Goal: Information Seeking & Learning: Check status

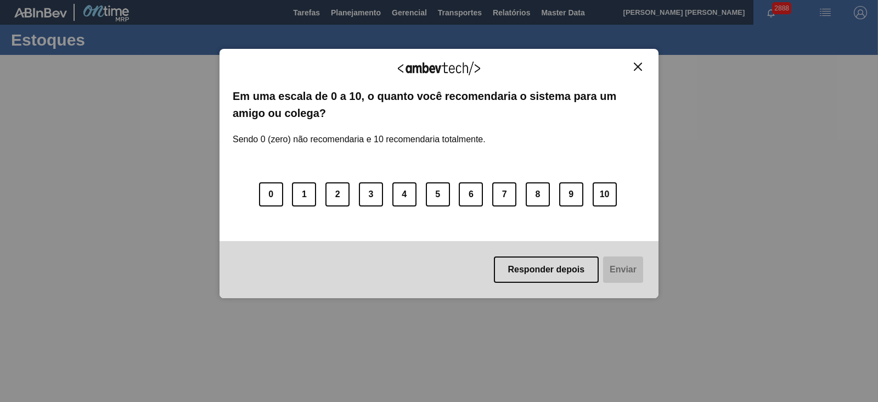
click at [638, 67] on img "Close" at bounding box center [638, 67] width 8 height 8
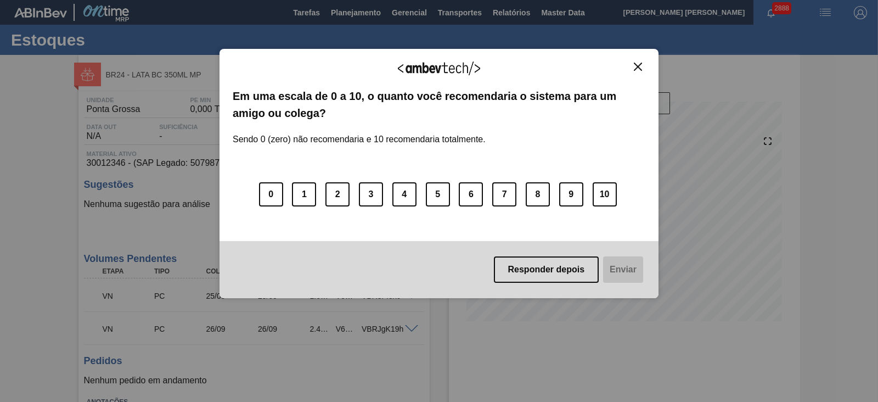
click at [634, 67] on img "Close" at bounding box center [638, 67] width 8 height 8
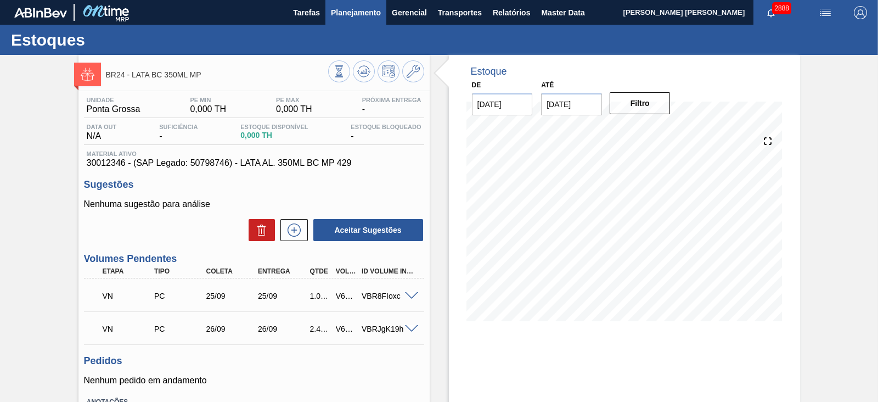
click at [354, 12] on span "Planejamento" at bounding box center [356, 12] width 50 height 13
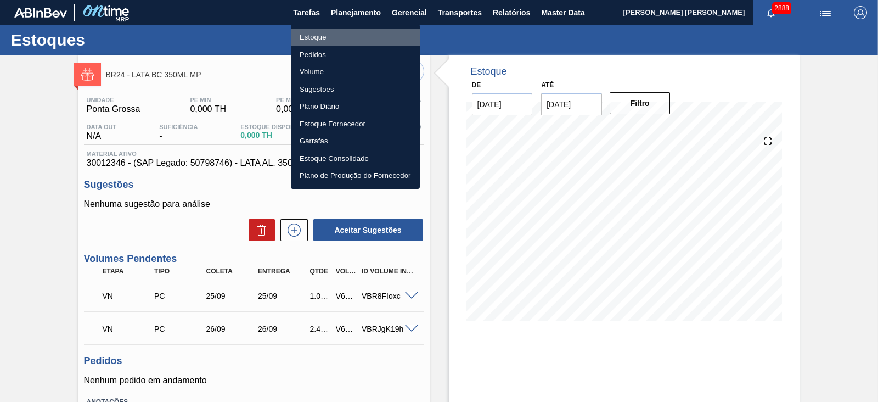
click at [315, 37] on li "Estoque" at bounding box center [355, 38] width 129 height 18
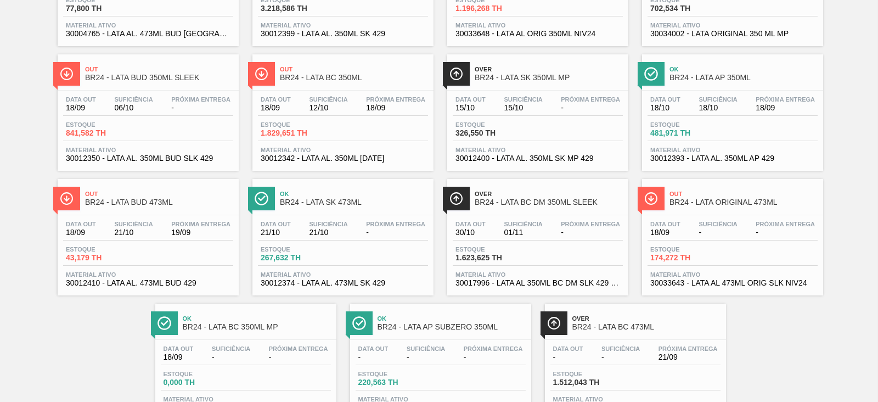
scroll to position [139, 0]
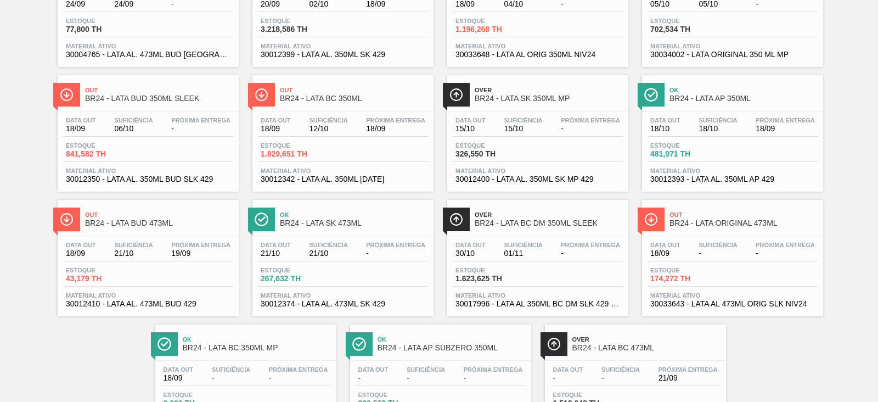
click at [345, 103] on span "BR24 - LATA BC 350ML" at bounding box center [354, 98] width 148 height 8
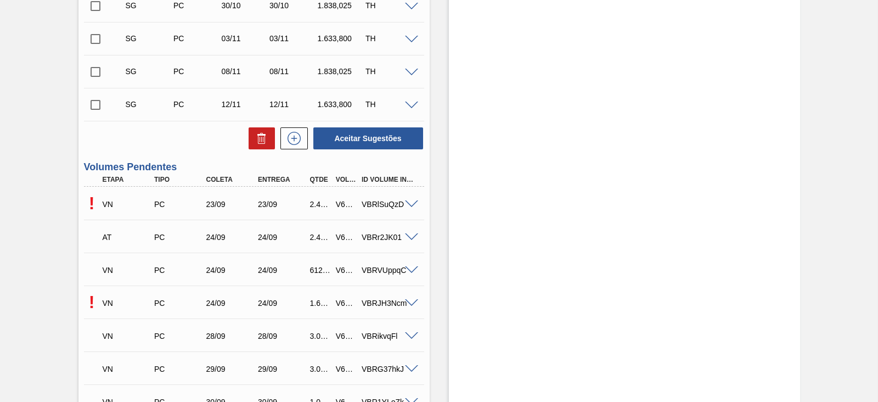
scroll to position [617, 0]
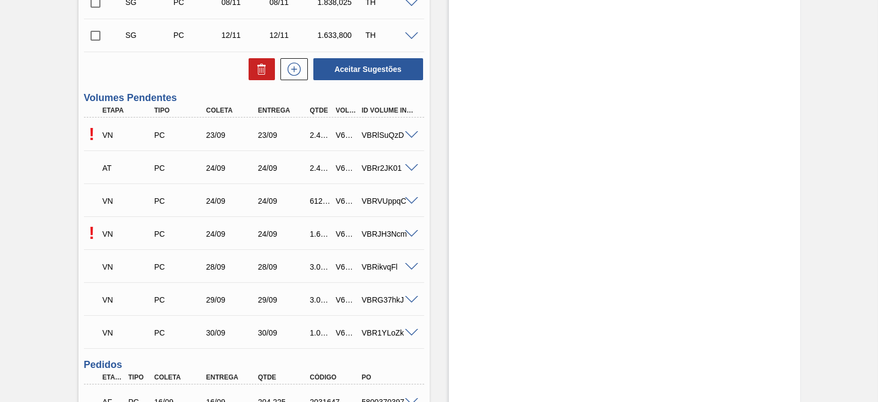
click at [411, 134] on span at bounding box center [411, 135] width 13 height 8
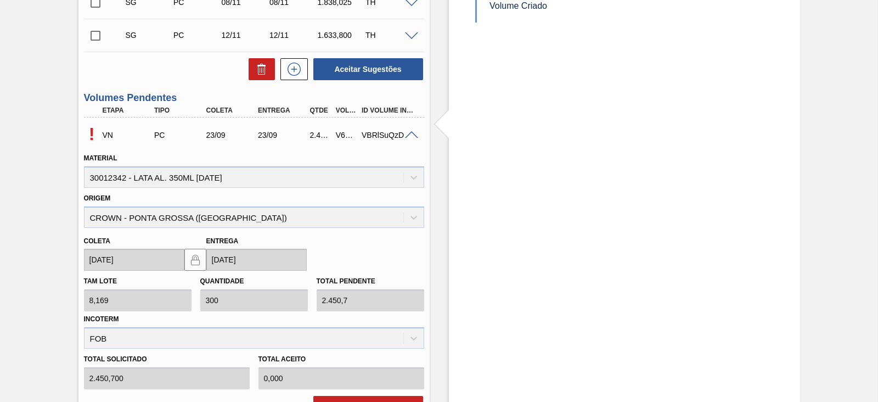
click at [412, 135] on span at bounding box center [411, 135] width 13 height 8
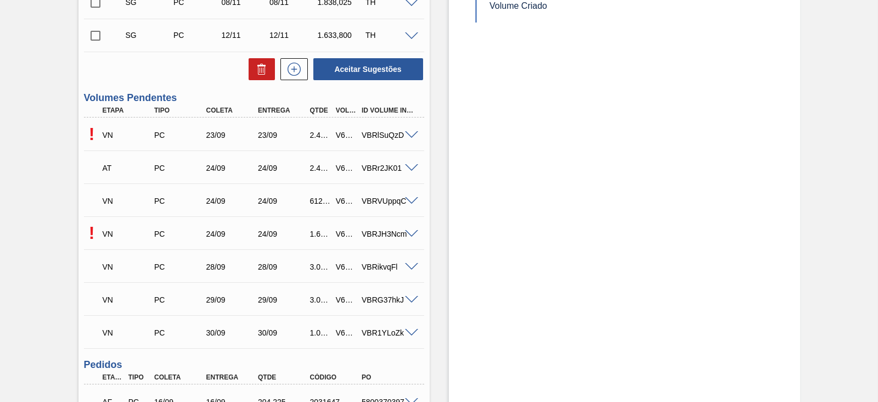
click at [411, 138] on span at bounding box center [411, 135] width 13 height 8
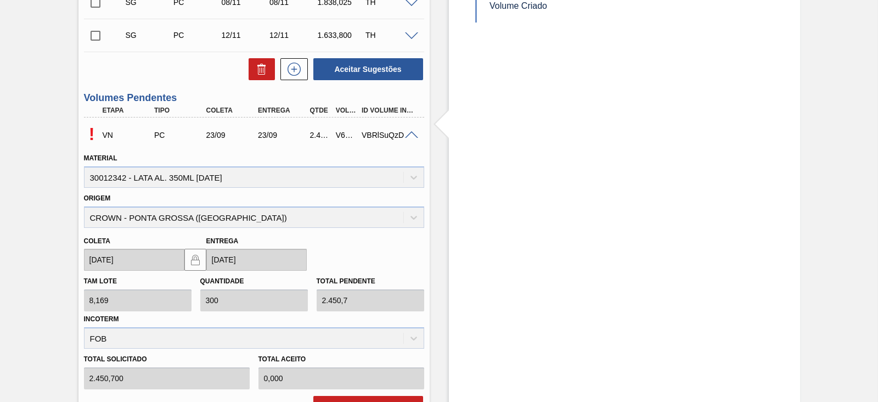
click at [411, 136] on span at bounding box center [411, 135] width 13 height 8
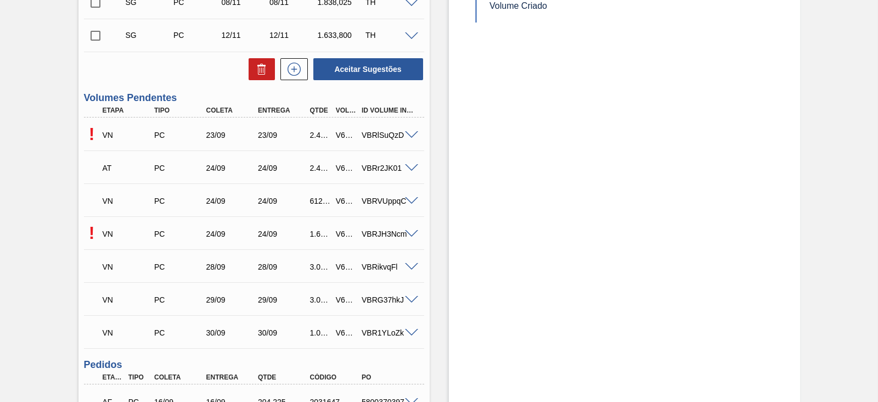
click at [411, 168] on span at bounding box center [411, 168] width 13 height 8
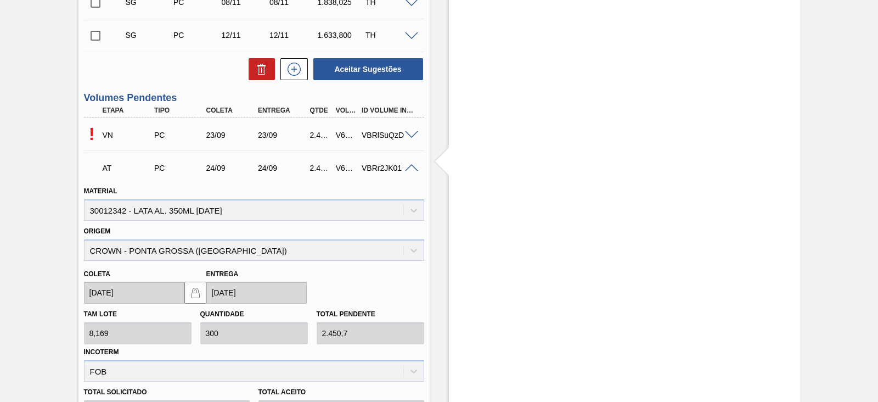
click at [409, 137] on span at bounding box center [411, 135] width 13 height 8
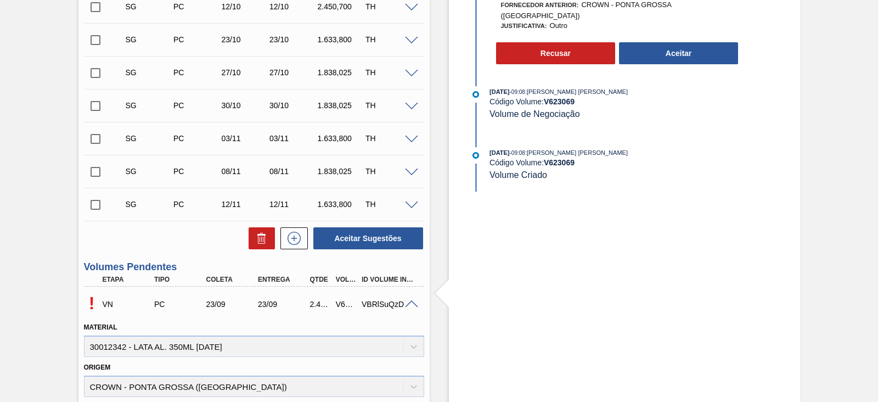
scroll to position [548, 0]
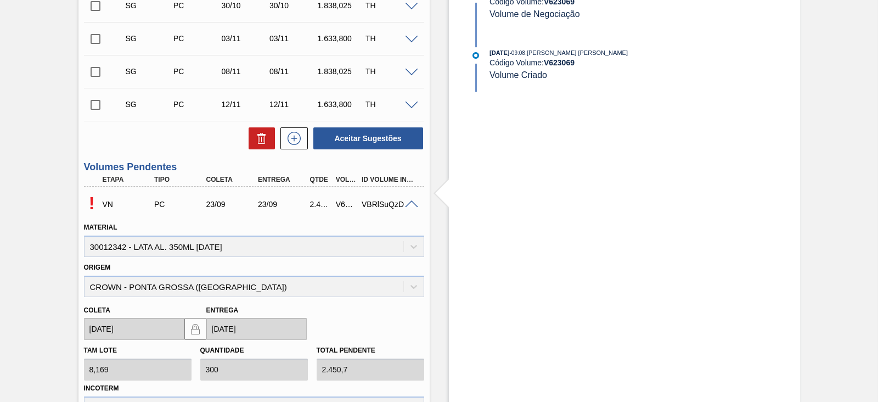
click at [413, 204] on span at bounding box center [411, 204] width 13 height 8
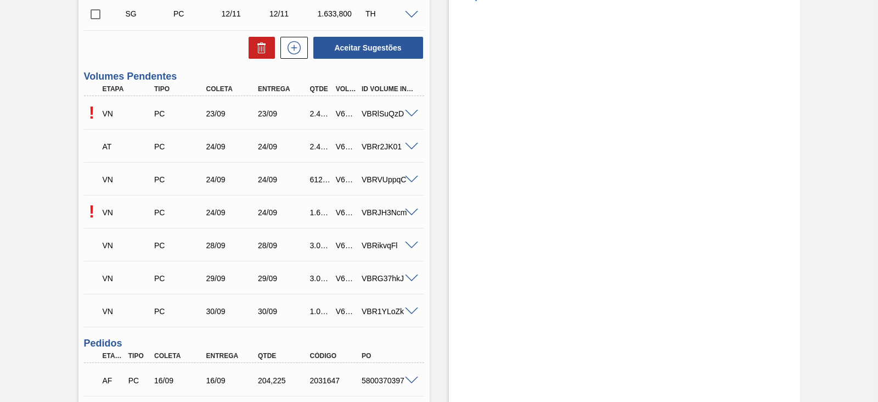
scroll to position [686, 0]
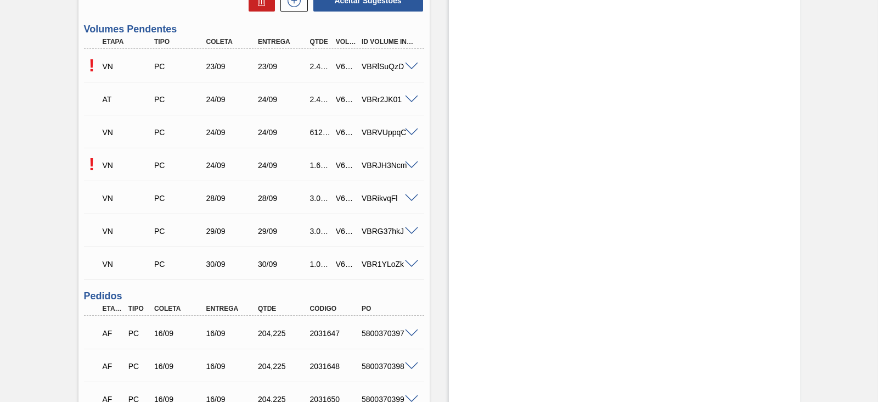
click at [409, 134] on span at bounding box center [411, 132] width 13 height 8
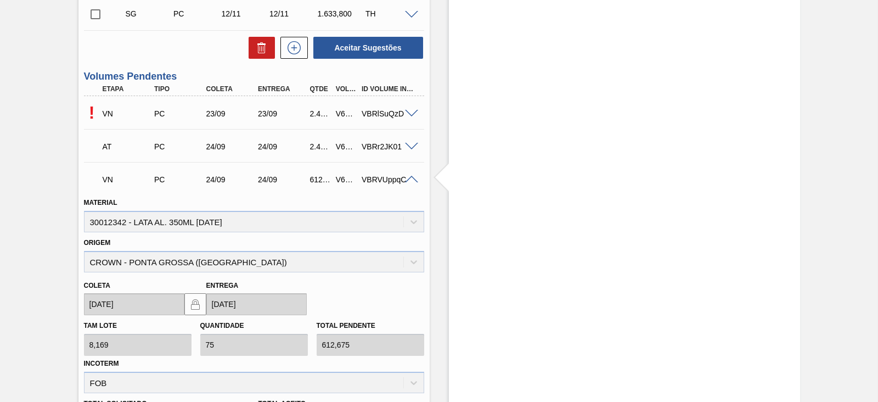
scroll to position [617, 0]
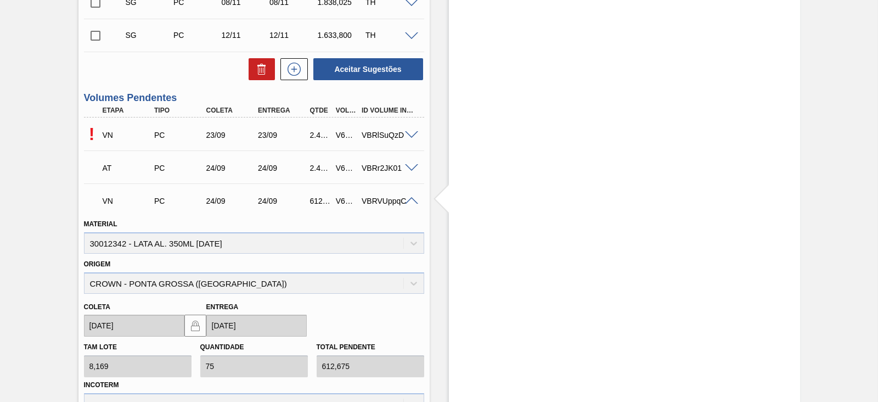
click at [415, 172] on span at bounding box center [411, 168] width 13 height 8
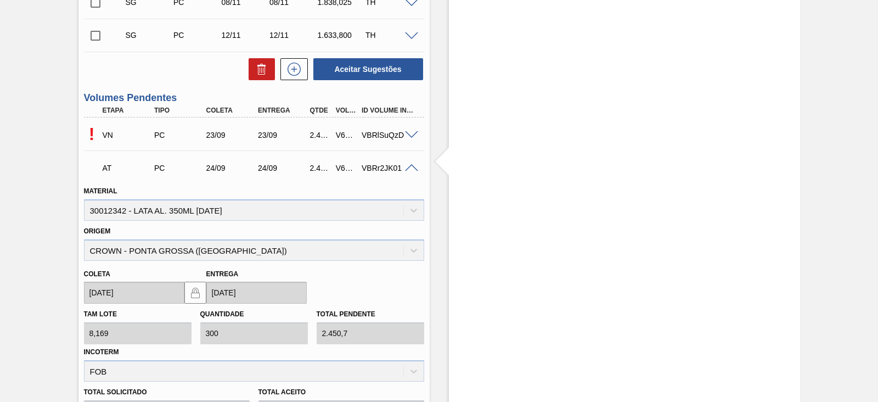
click at [409, 169] on span at bounding box center [411, 168] width 13 height 8
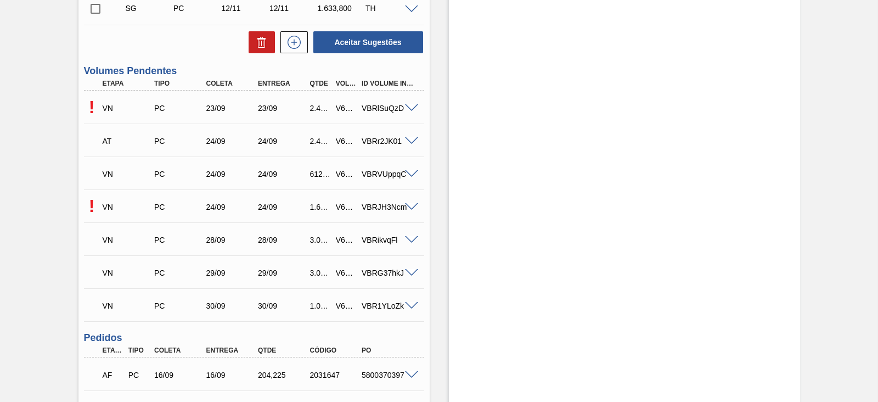
scroll to position [686, 0]
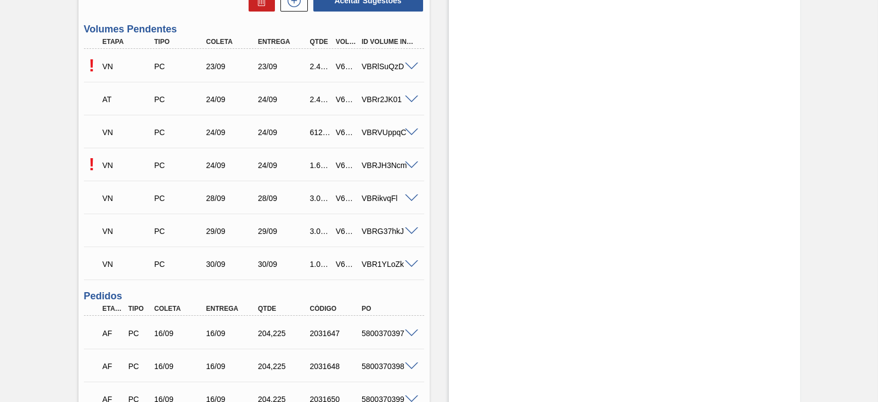
click at [411, 167] on span at bounding box center [411, 165] width 13 height 8
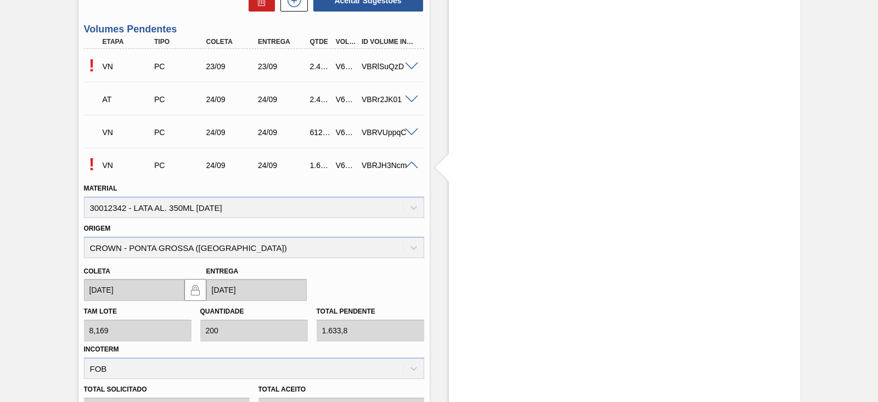
click at [410, 101] on span at bounding box center [411, 99] width 13 height 8
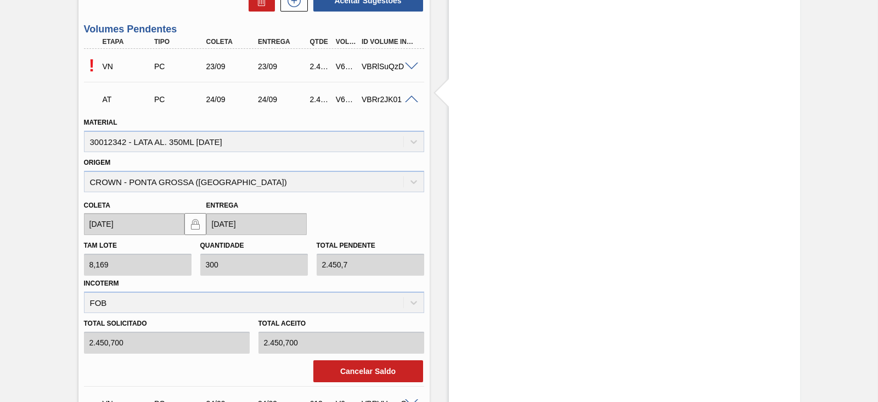
click at [410, 101] on span at bounding box center [411, 99] width 13 height 8
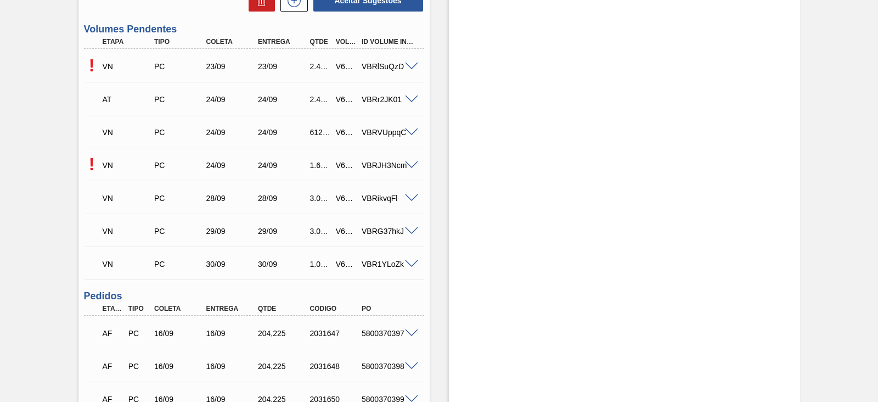
click at [414, 68] on span at bounding box center [411, 67] width 13 height 8
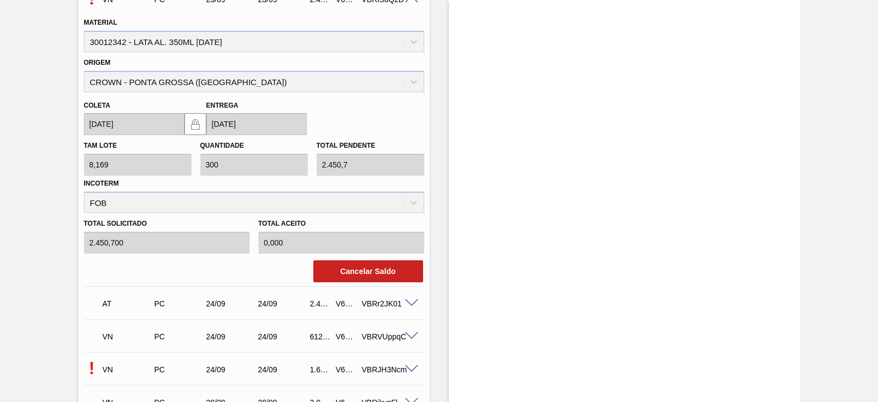
scroll to position [754, 0]
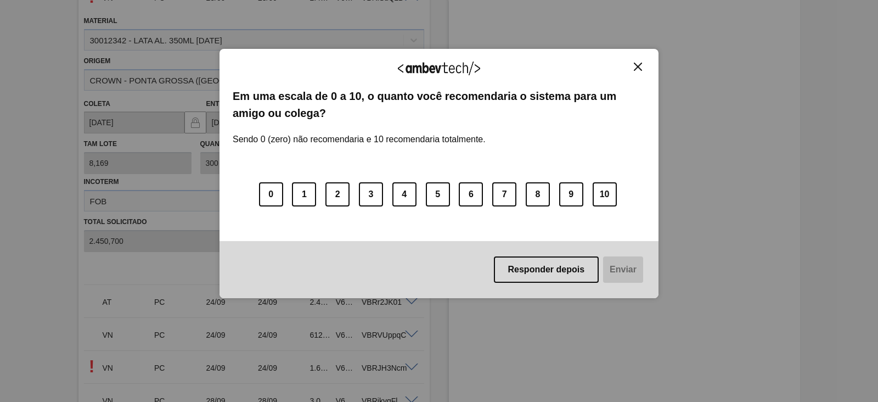
click at [636, 67] on img "Close" at bounding box center [638, 67] width 8 height 8
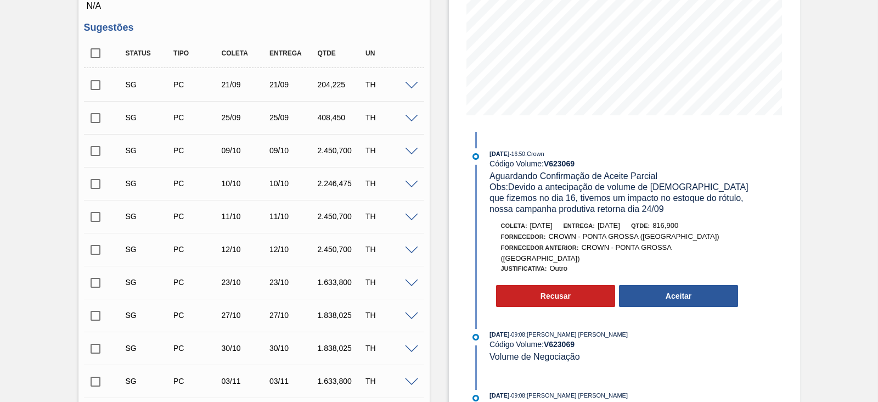
scroll to position [0, 0]
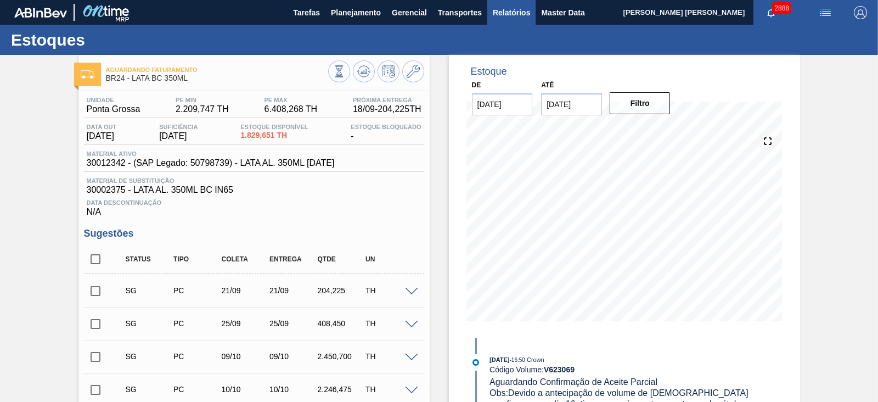
click at [518, 12] on span "Relatórios" at bounding box center [511, 12] width 37 height 13
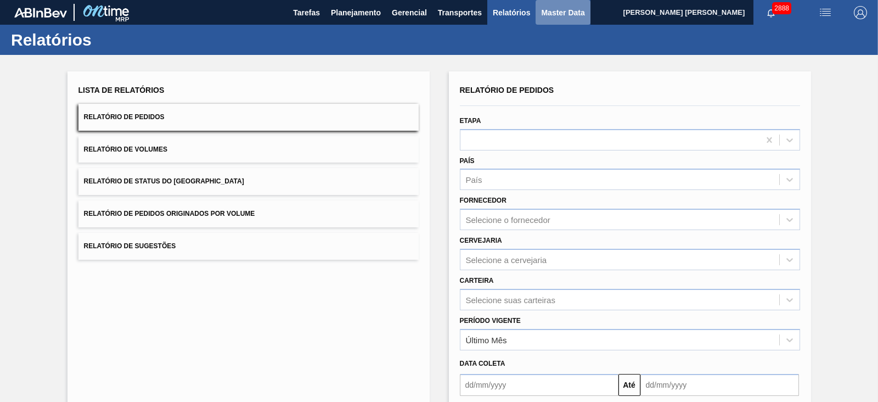
click at [547, 15] on span "Master Data" at bounding box center [562, 12] width 43 height 13
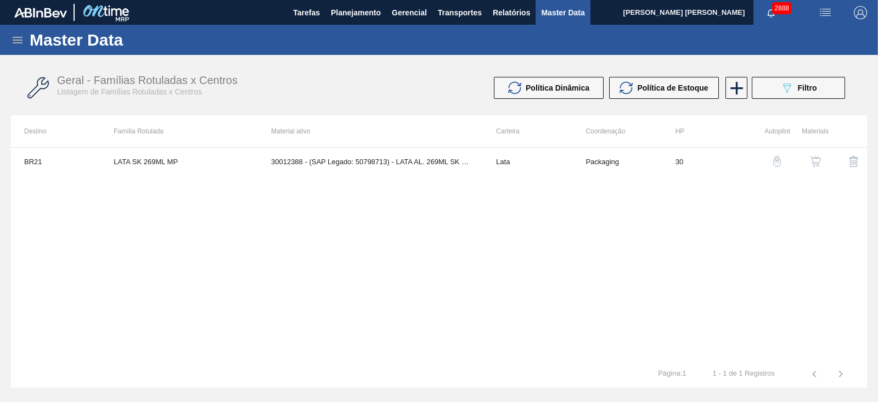
click at [16, 37] on icon at bounding box center [18, 40] width 10 height 7
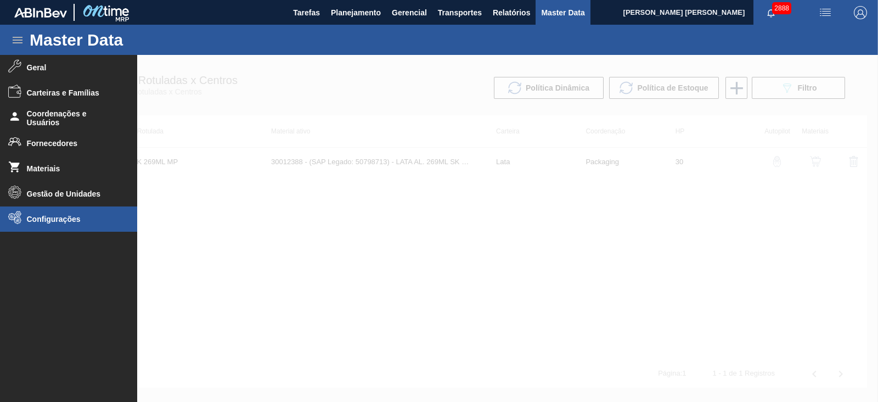
click at [53, 215] on span "Configurações" at bounding box center [72, 218] width 91 height 9
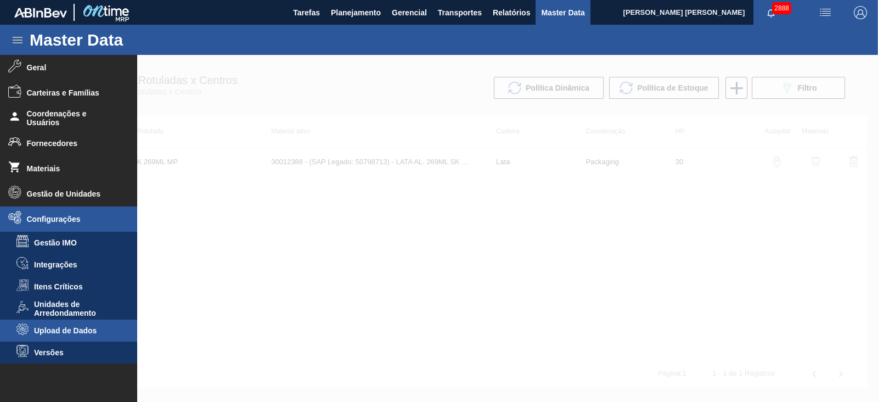
click at [69, 334] on span "Upload de Dados" at bounding box center [76, 330] width 84 height 9
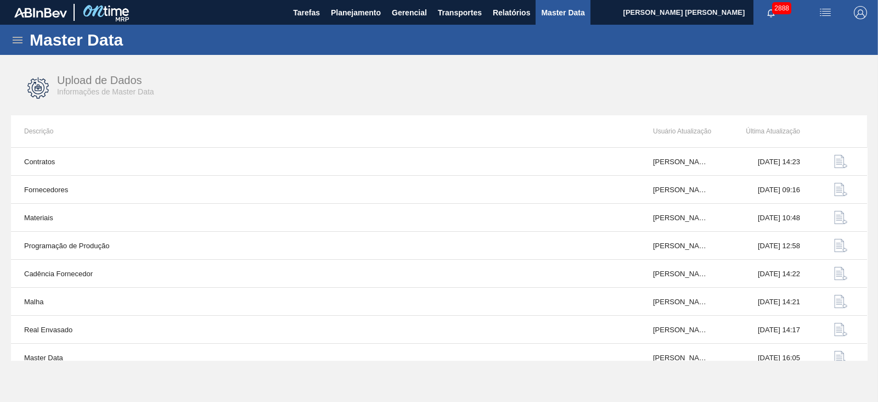
click at [14, 39] on icon at bounding box center [18, 40] width 10 height 7
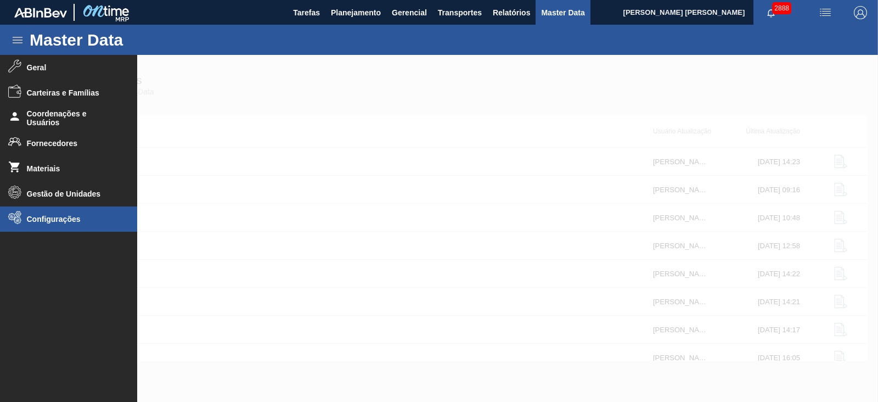
click at [71, 223] on span "Configurações" at bounding box center [72, 218] width 91 height 9
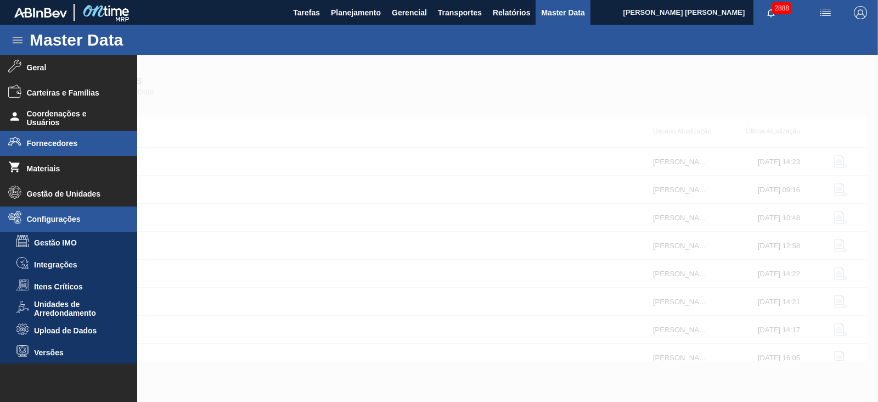
click at [71, 143] on span "Fornecedores" at bounding box center [72, 143] width 91 height 9
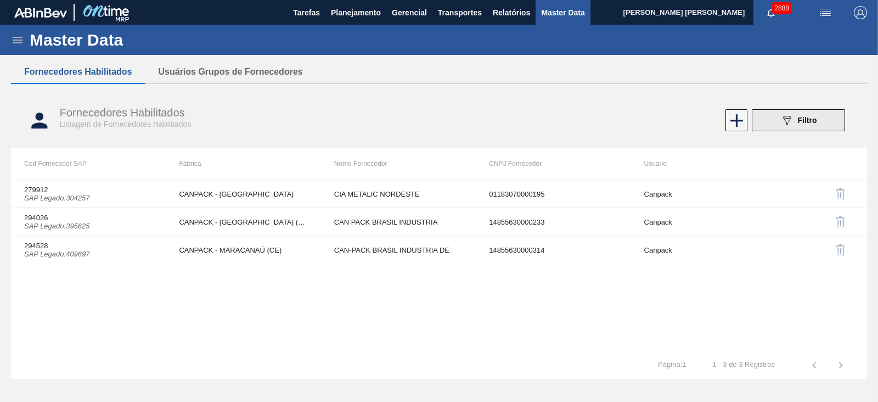
click at [786, 125] on icon at bounding box center [787, 120] width 8 height 9
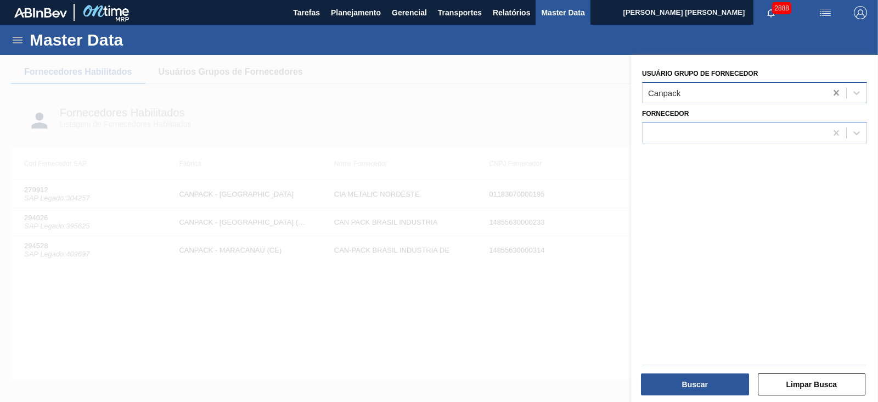
click at [835, 93] on icon at bounding box center [835, 92] width 5 height 5
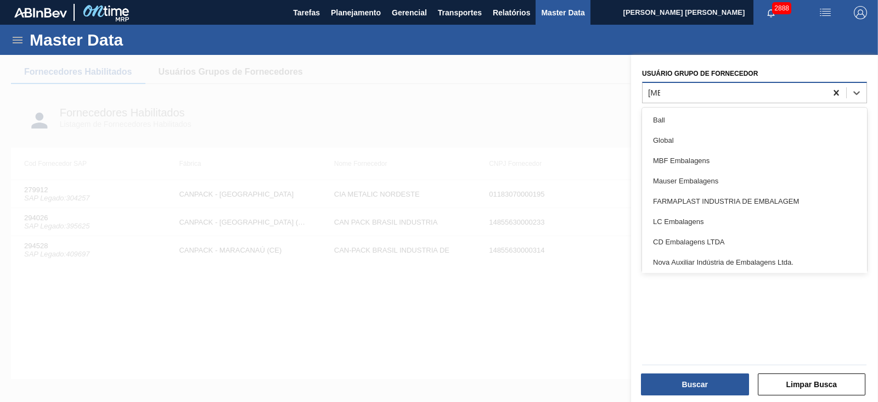
type Fornecedor "ball"
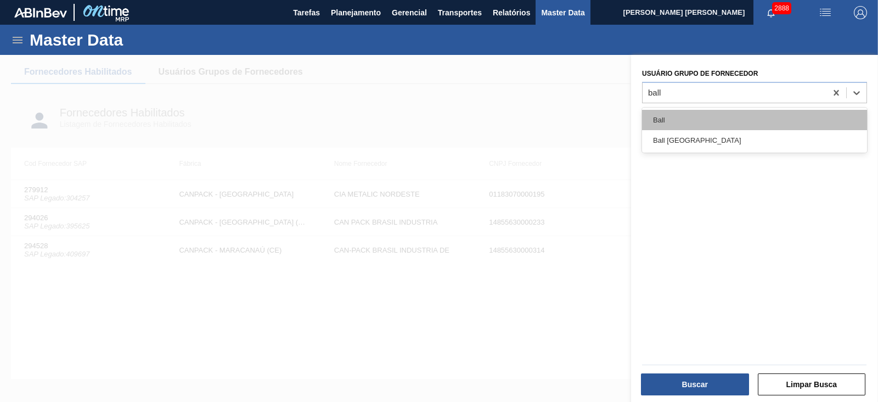
click at [731, 119] on div "Ball" at bounding box center [754, 120] width 225 height 20
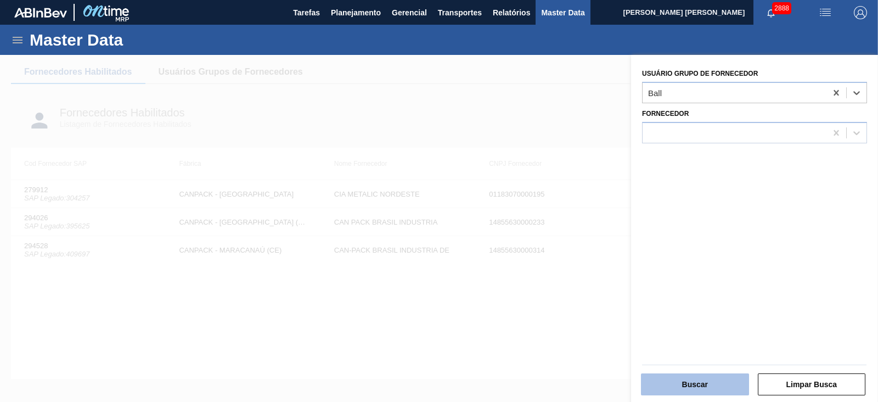
click at [687, 378] on button "Buscar" at bounding box center [695, 384] width 108 height 22
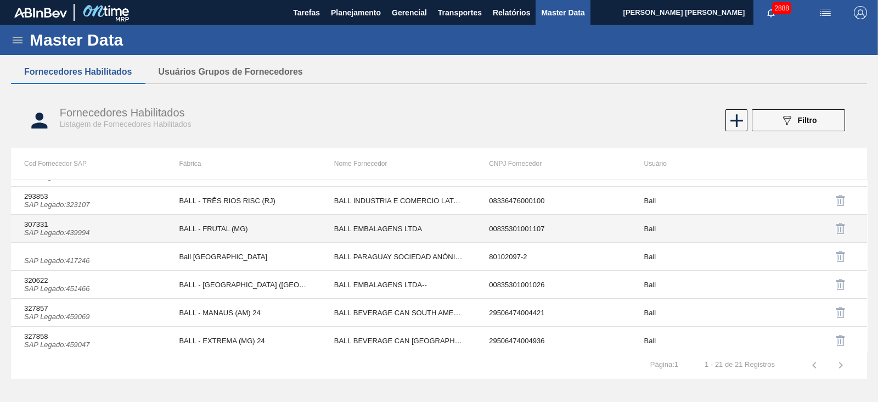
scroll to position [414, 0]
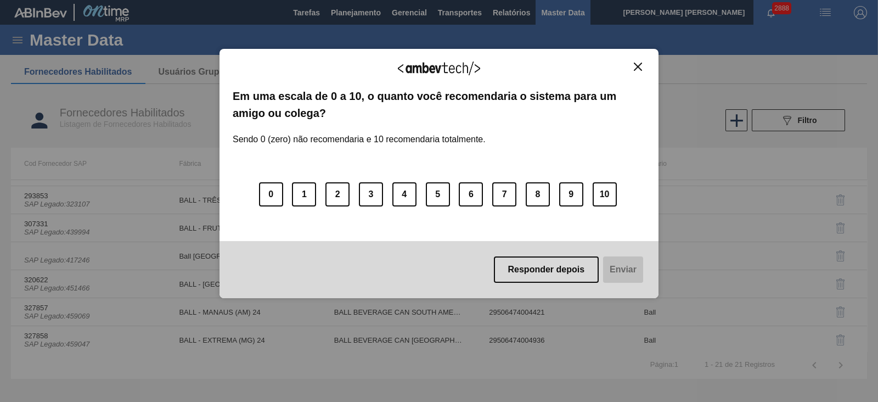
click at [635, 58] on div "Agradecemos seu feedback! Em uma escala de 0 a 10, o quanto você recomendaria o…" at bounding box center [438, 173] width 439 height 249
click at [637, 67] on img "Close" at bounding box center [638, 67] width 8 height 8
click at [633, 62] on button "Close" at bounding box center [637, 66] width 15 height 9
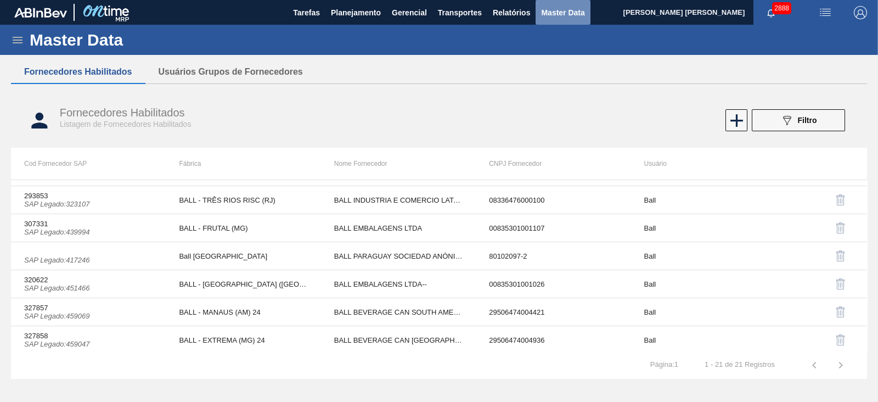
click at [553, 14] on span "Master Data" at bounding box center [562, 12] width 43 height 13
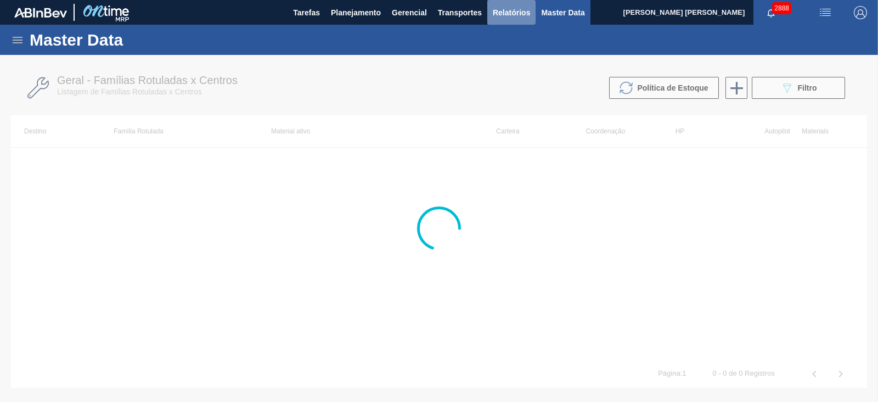
click at [518, 15] on span "Relatórios" at bounding box center [511, 12] width 37 height 13
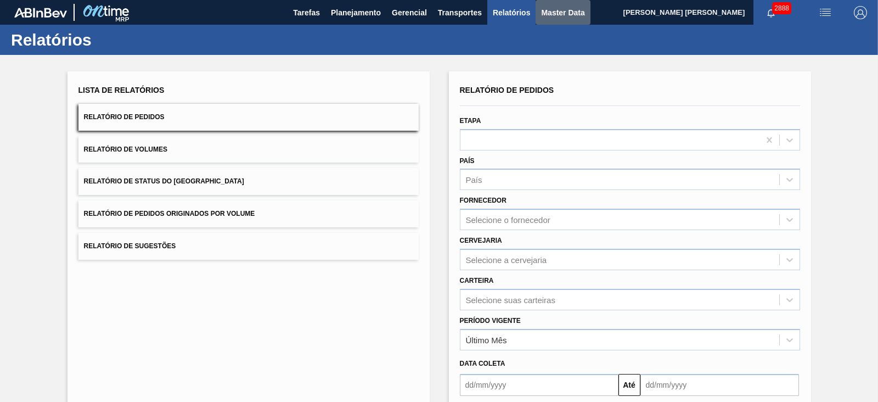
drag, startPoint x: 540, startPoint y: 12, endPoint x: 504, endPoint y: 16, distance: 36.5
click at [541, 12] on span "Master Data" at bounding box center [562, 12] width 43 height 13
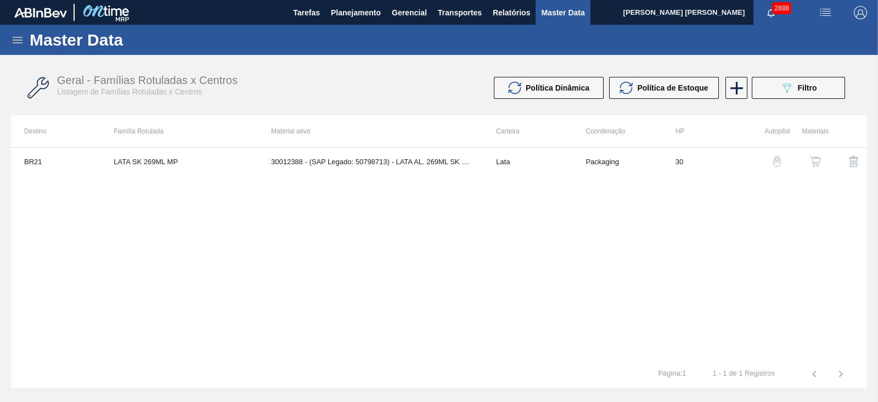
click at [19, 44] on icon at bounding box center [17, 39] width 13 height 13
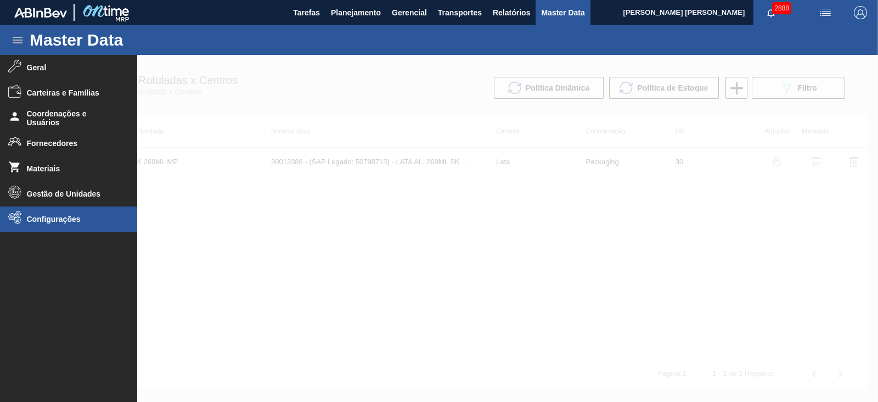
click at [61, 217] on span "Configurações" at bounding box center [72, 218] width 91 height 9
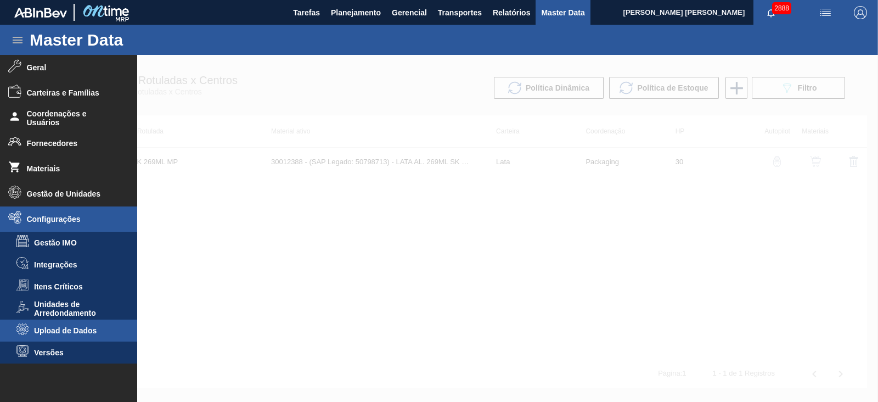
click at [76, 327] on span "Upload de Dados" at bounding box center [76, 330] width 84 height 9
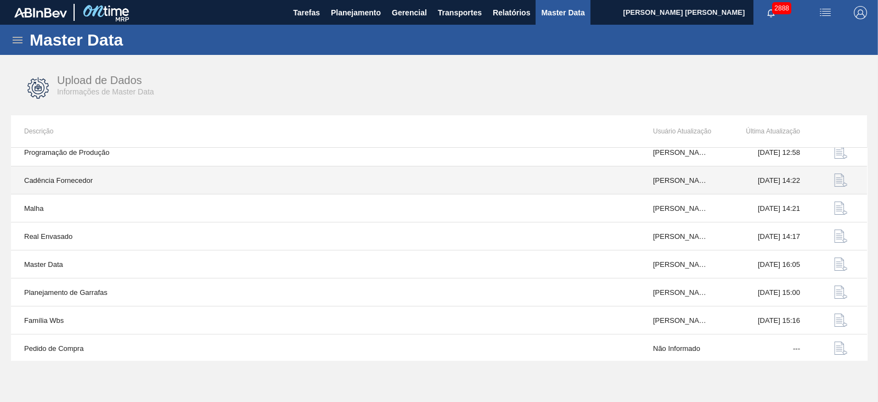
scroll to position [93, 0]
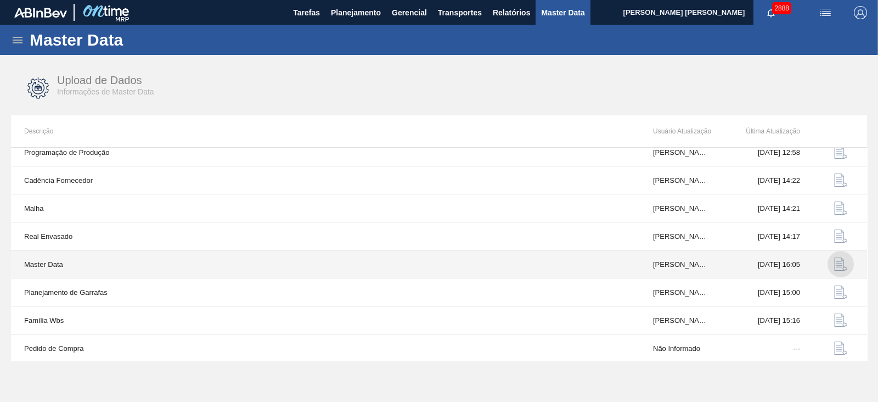
click at [839, 264] on img "button" at bounding box center [840, 263] width 13 height 13
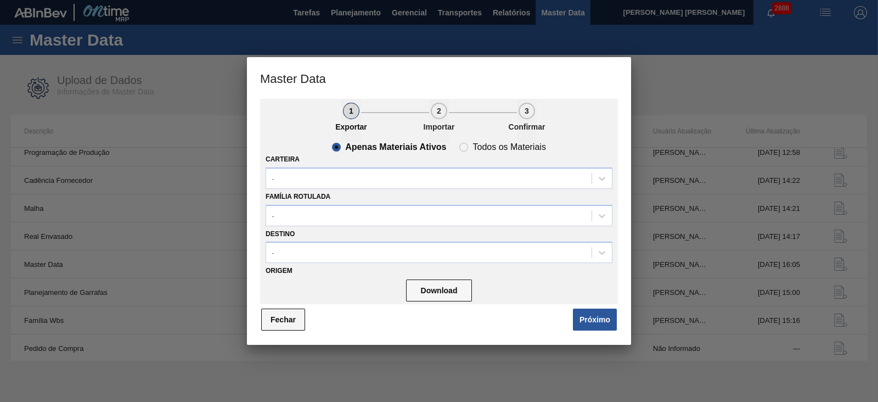
click at [288, 320] on button "Fechar" at bounding box center [283, 319] width 44 height 22
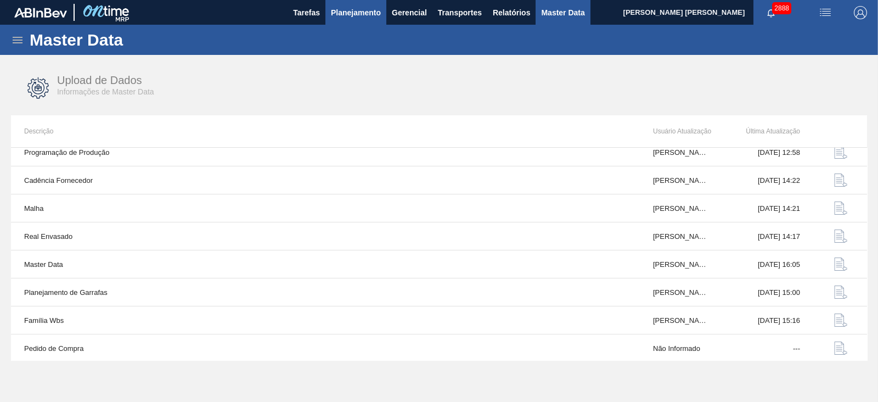
click at [346, 9] on span "Planejamento" at bounding box center [356, 12] width 50 height 13
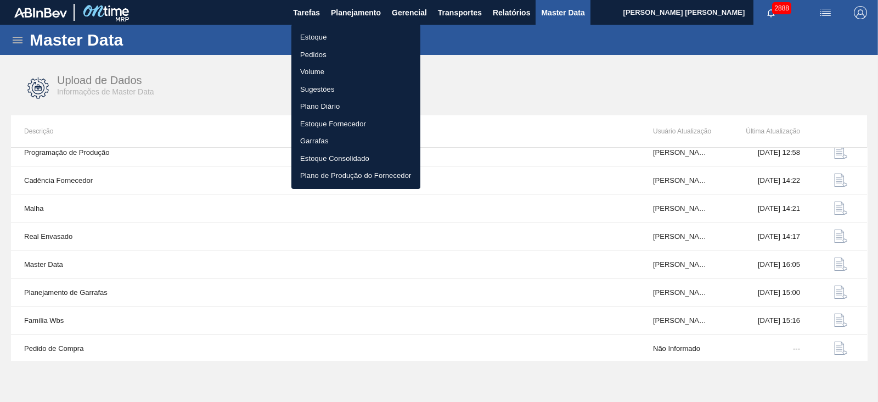
click at [326, 42] on li "Estoque" at bounding box center [355, 38] width 129 height 18
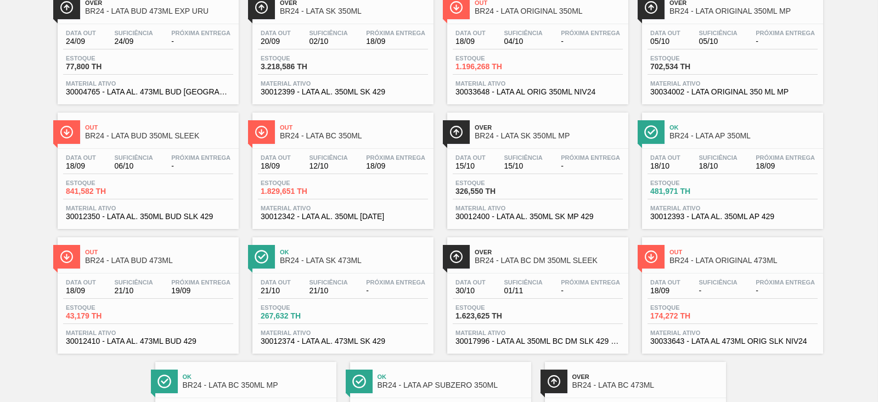
scroll to position [206, 0]
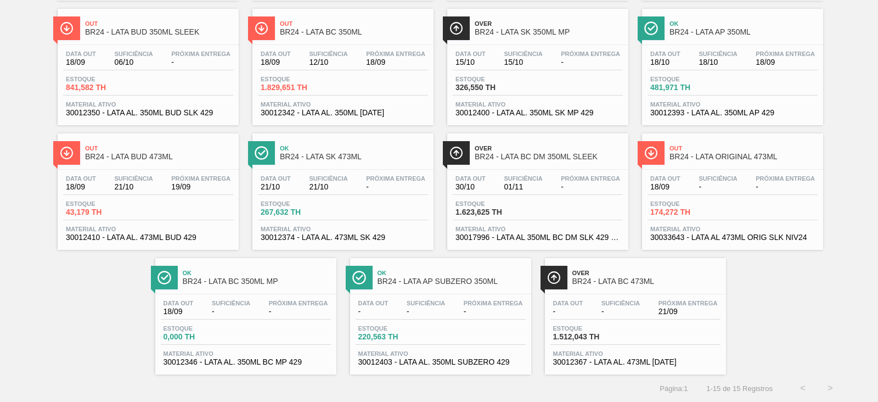
click at [278, 279] on span "BR24 - LATA BC 350ML MP" at bounding box center [257, 281] width 148 height 8
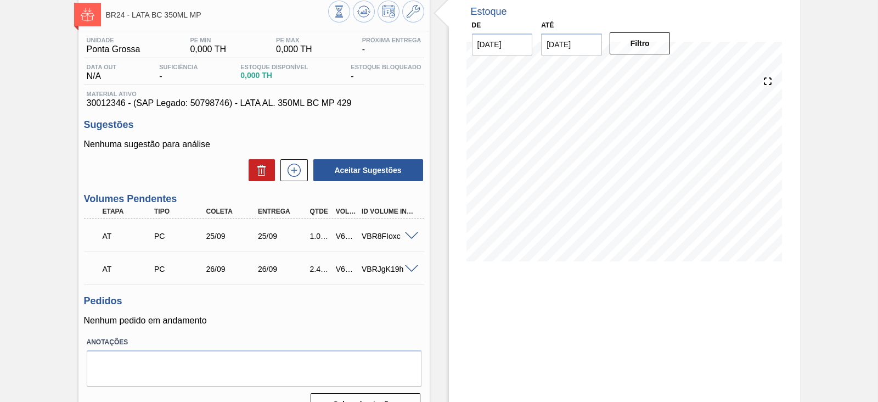
scroll to position [84, 0]
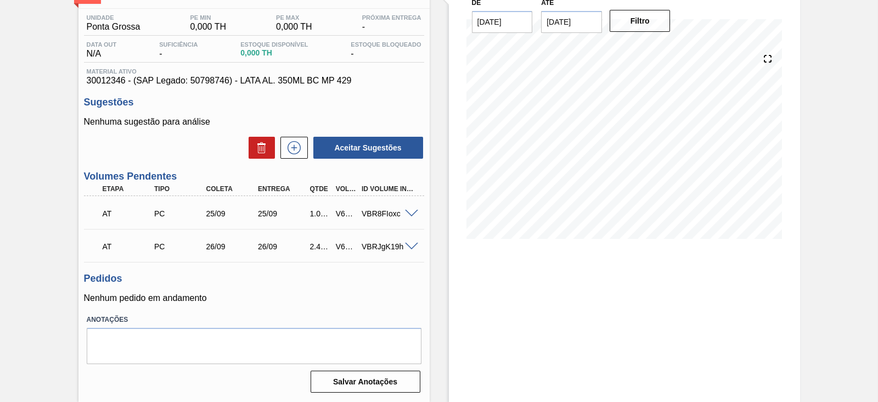
click at [411, 212] on span at bounding box center [411, 214] width 13 height 8
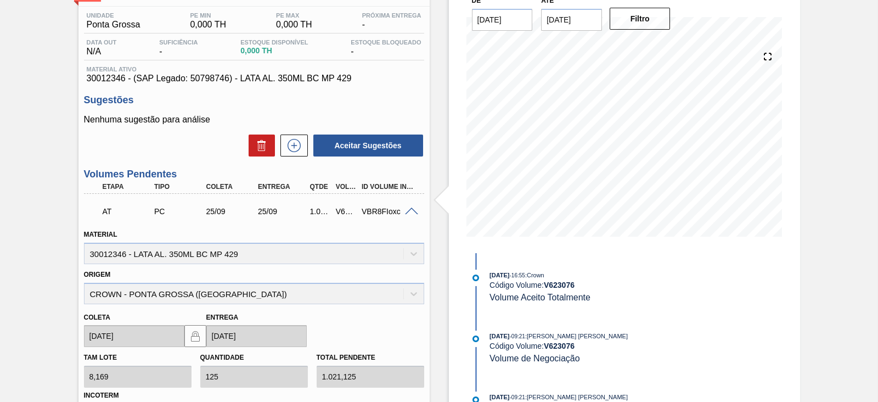
click at [409, 212] on span at bounding box center [411, 211] width 13 height 8
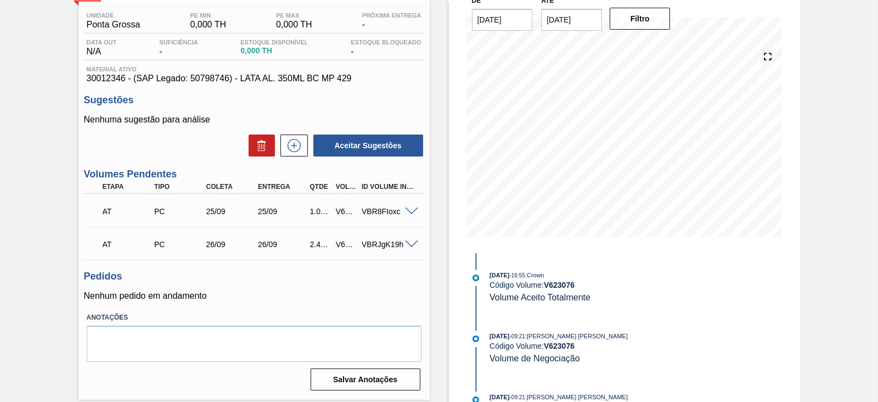
click at [410, 247] on span at bounding box center [411, 244] width 13 height 8
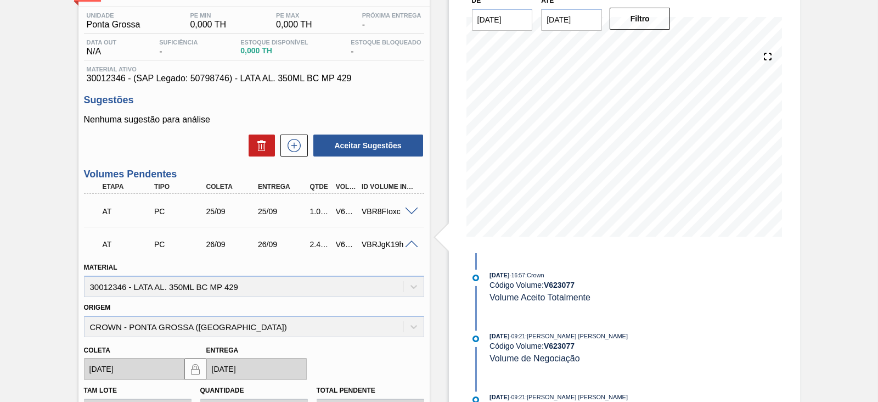
click at [409, 214] on span at bounding box center [411, 211] width 13 height 8
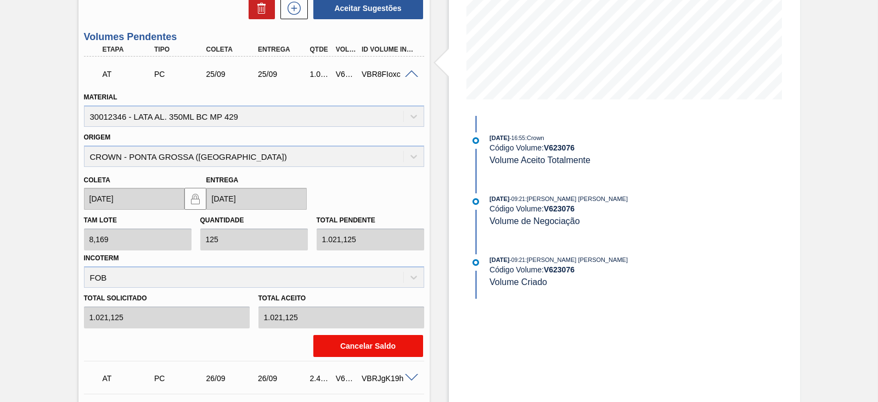
scroll to position [354, 0]
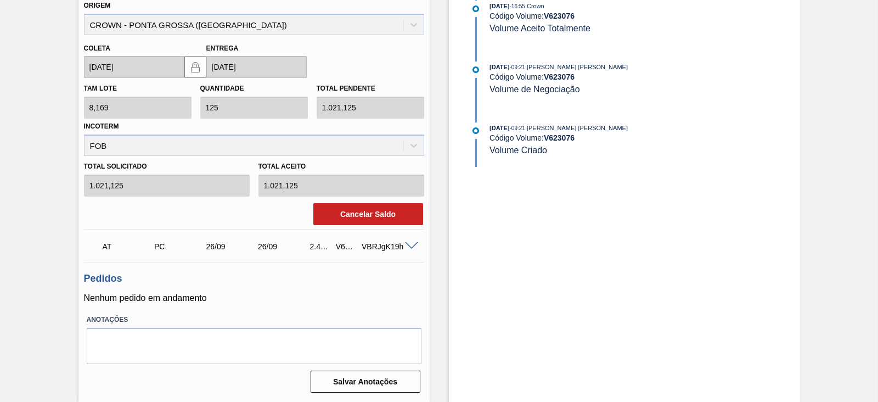
click at [417, 242] on div at bounding box center [413, 245] width 22 height 8
click at [408, 242] on span at bounding box center [411, 246] width 13 height 8
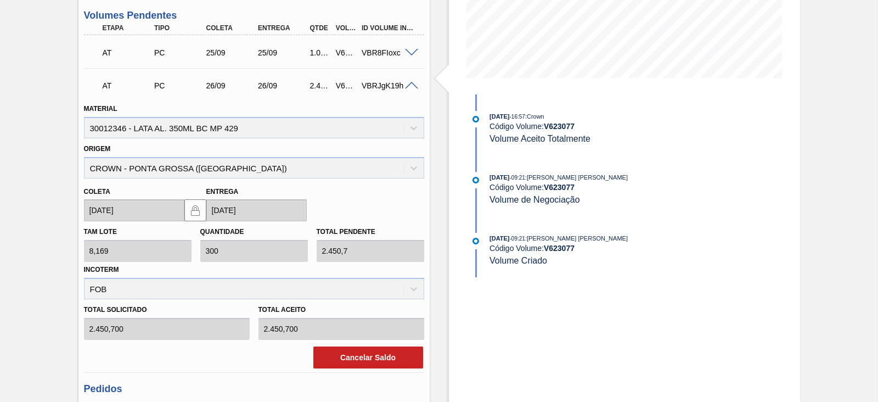
scroll to position [217, 0]
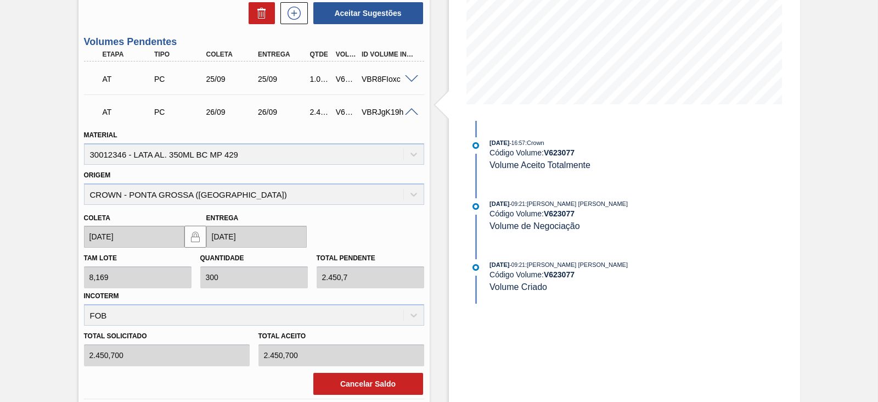
click at [409, 78] on span at bounding box center [411, 79] width 13 height 8
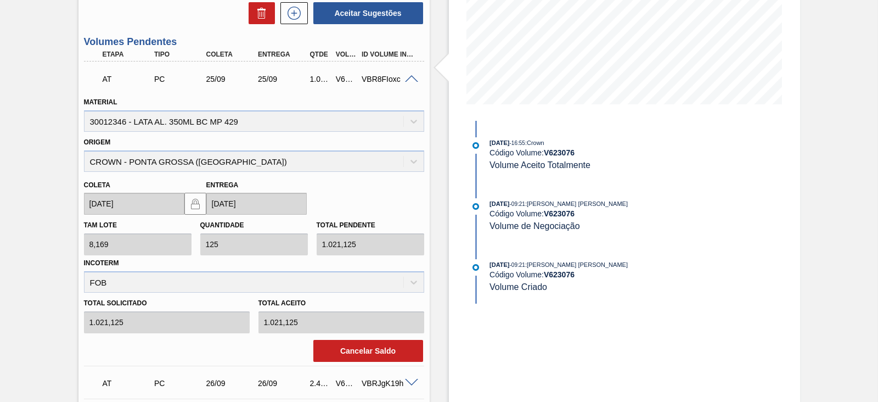
drag, startPoint x: 789, startPoint y: 207, endPoint x: 730, endPoint y: 115, distance: 109.5
click at [789, 206] on div "Estoque De [DATE] Até [DATE] Filtro 22/09 Projeção de Estoque 0 [DOMAIN_NAME] 0…" at bounding box center [624, 188] width 351 height 700
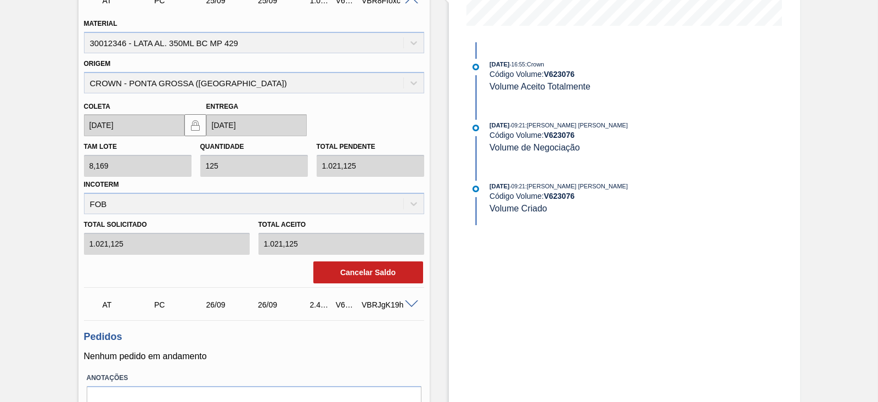
scroll to position [354, 0]
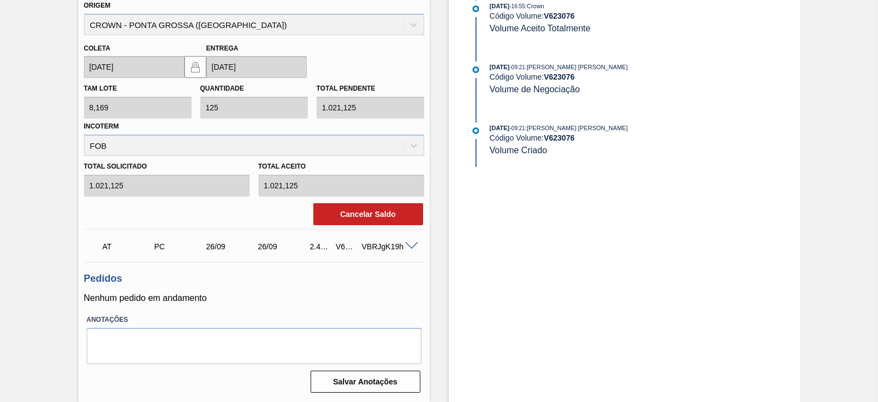
click at [410, 242] on span at bounding box center [411, 246] width 13 height 8
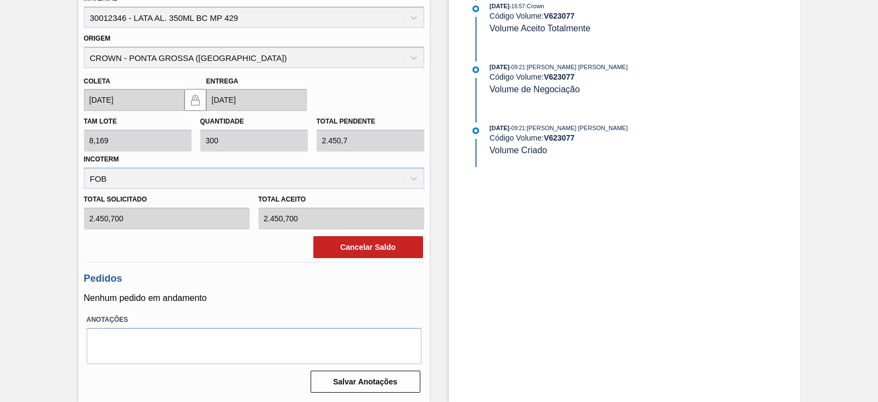
scroll to position [285, 0]
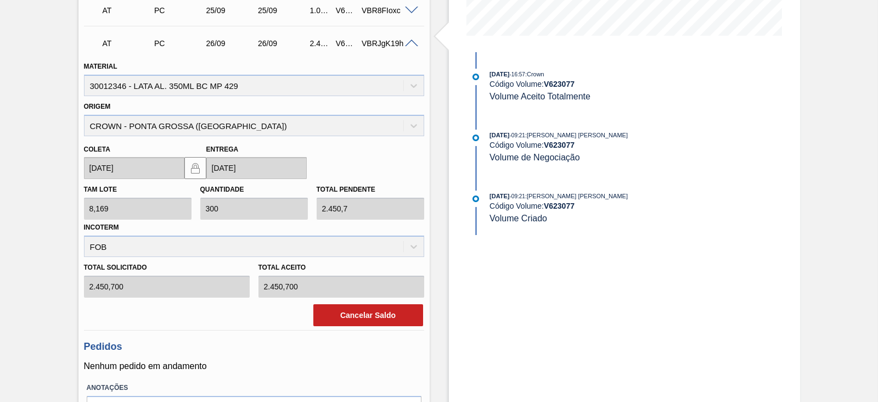
click at [817, 170] on div "BR24 - LATA BC 350ML MP Unidade Ponta Grossa PE MIN 0,000 TH PE MAX 0,000 TH Pr…" at bounding box center [439, 120] width 878 height 700
